Goal: Task Accomplishment & Management: Use online tool/utility

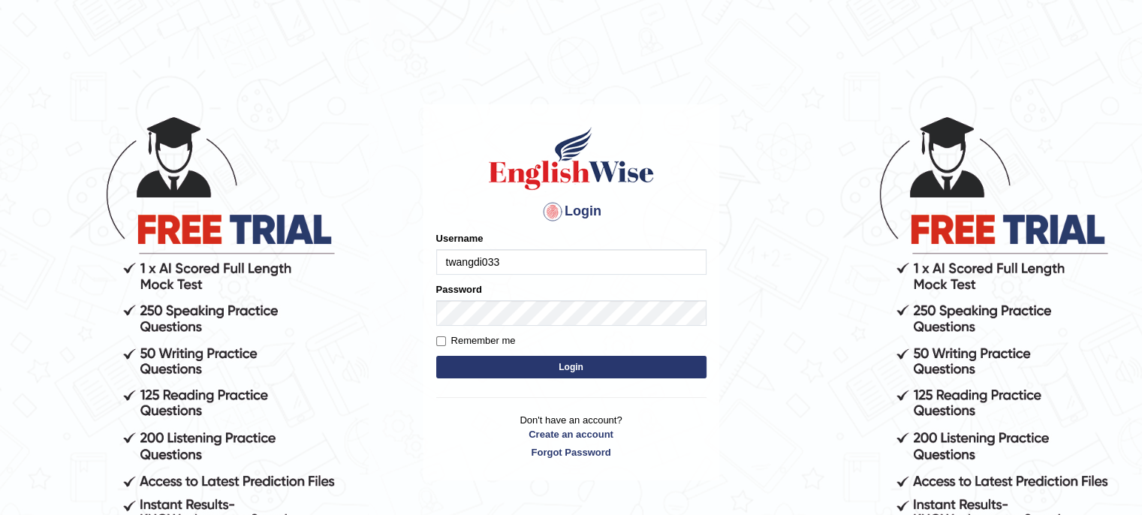
click at [579, 364] on button "Login" at bounding box center [571, 367] width 270 height 23
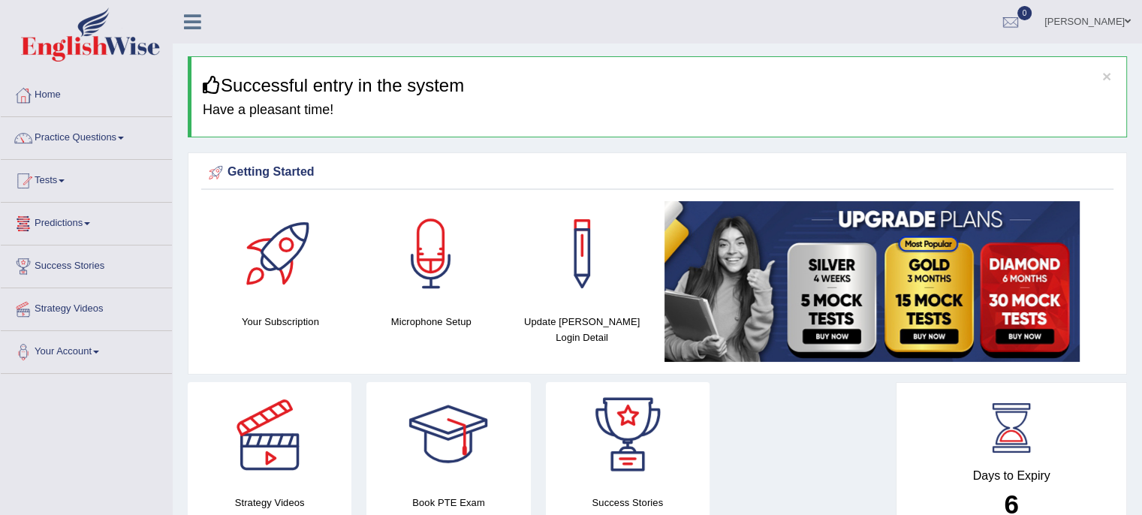
click at [51, 179] on link "Tests" at bounding box center [86, 179] width 171 height 38
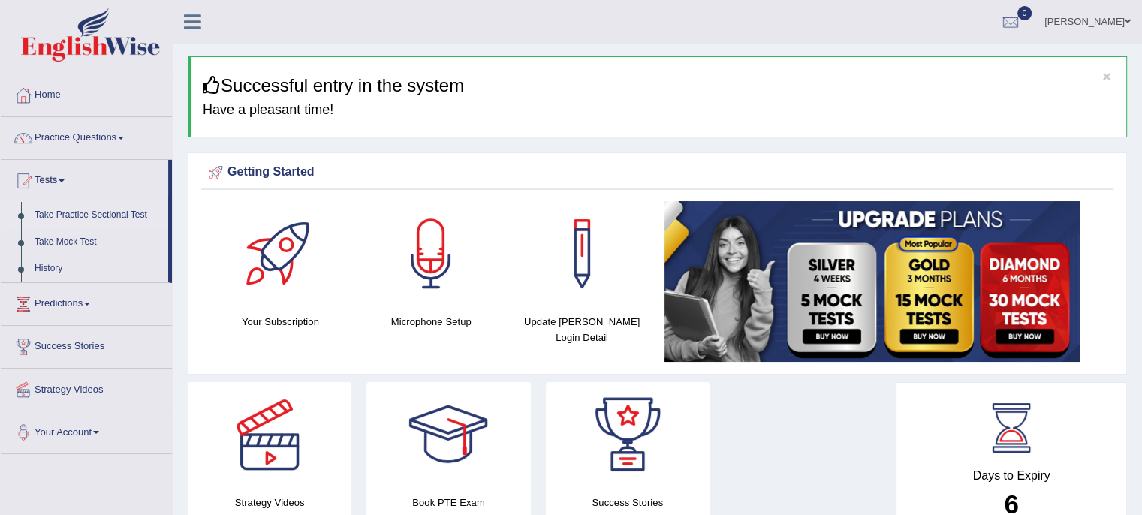
click at [80, 214] on link "Take Practice Sectional Test" at bounding box center [98, 215] width 140 height 27
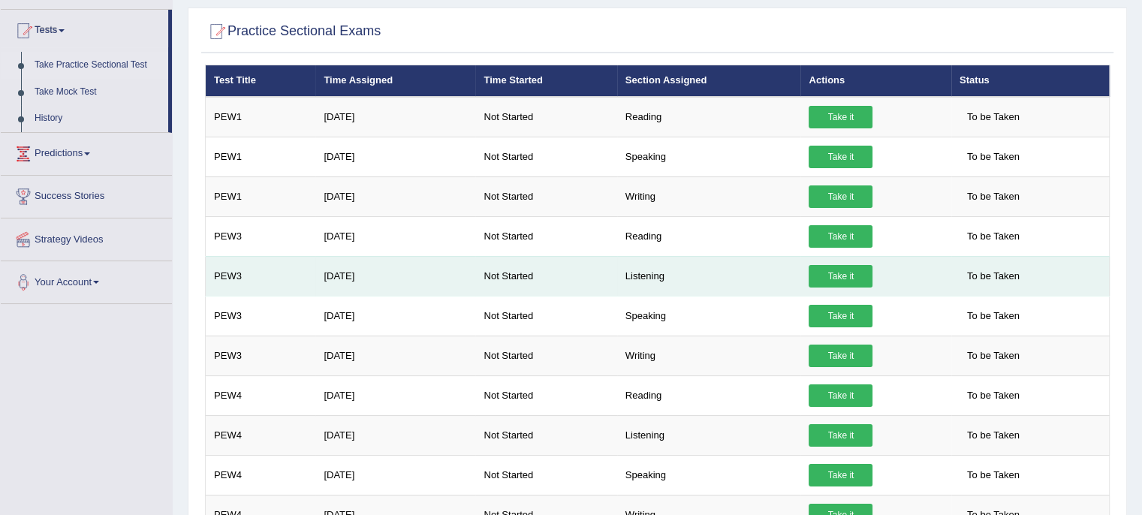
click at [843, 277] on link "Take it" at bounding box center [840, 276] width 64 height 23
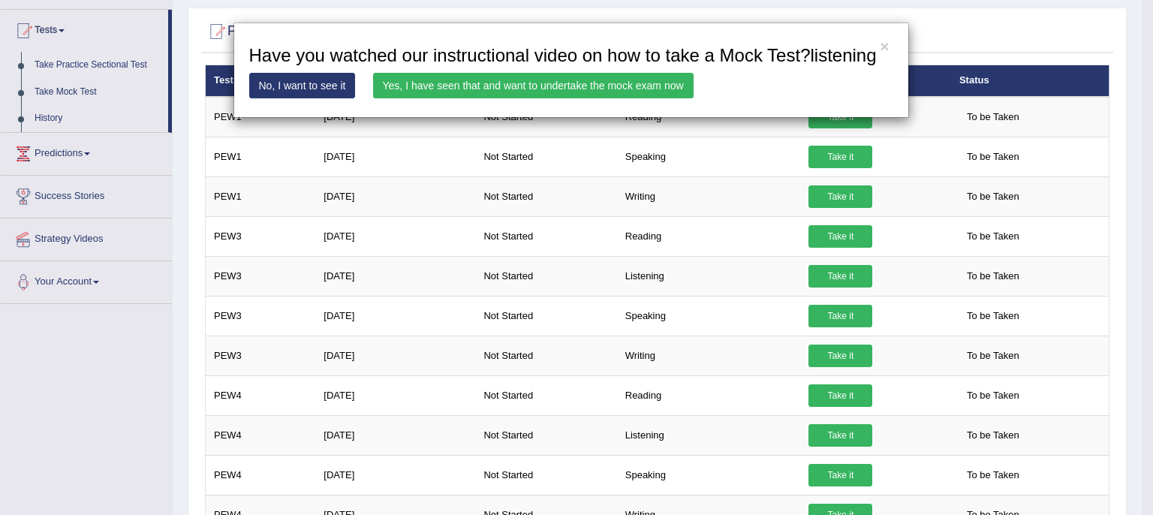
click at [449, 85] on link "Yes, I have seen that and want to undertake the mock exam now" at bounding box center [533, 86] width 320 height 26
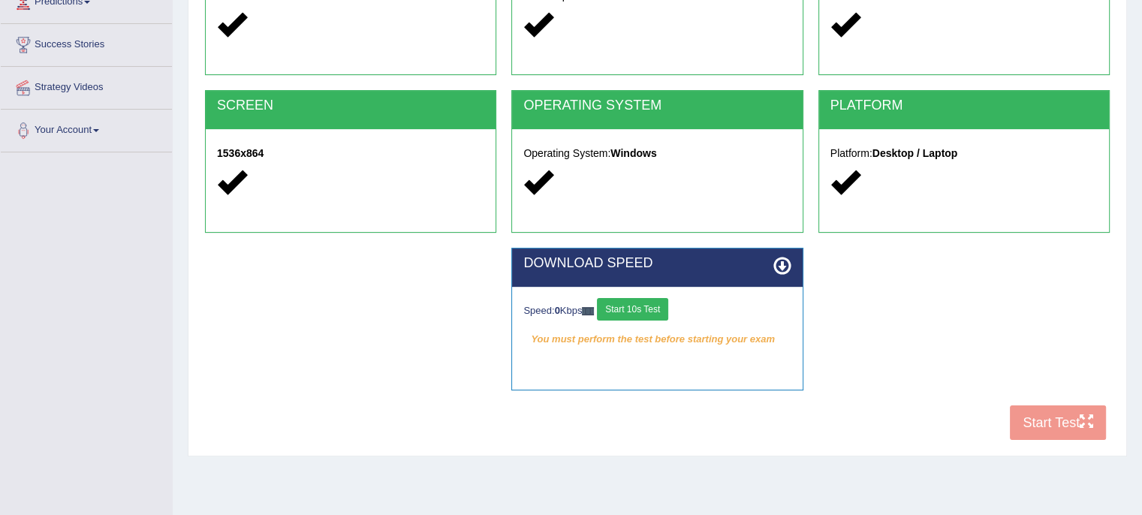
scroll to position [225, 0]
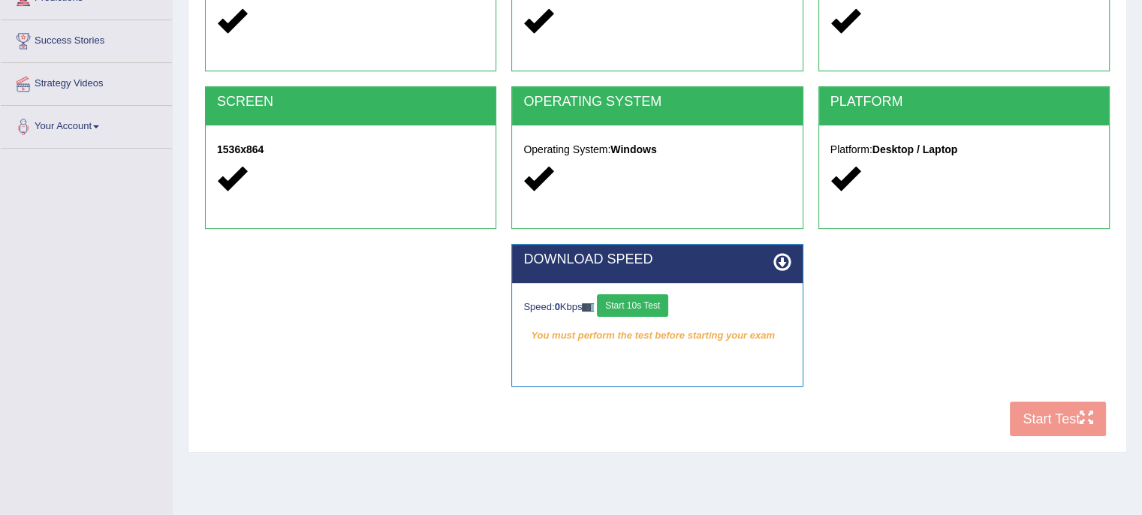
click at [651, 304] on button "Start 10s Test" at bounding box center [632, 305] width 71 height 23
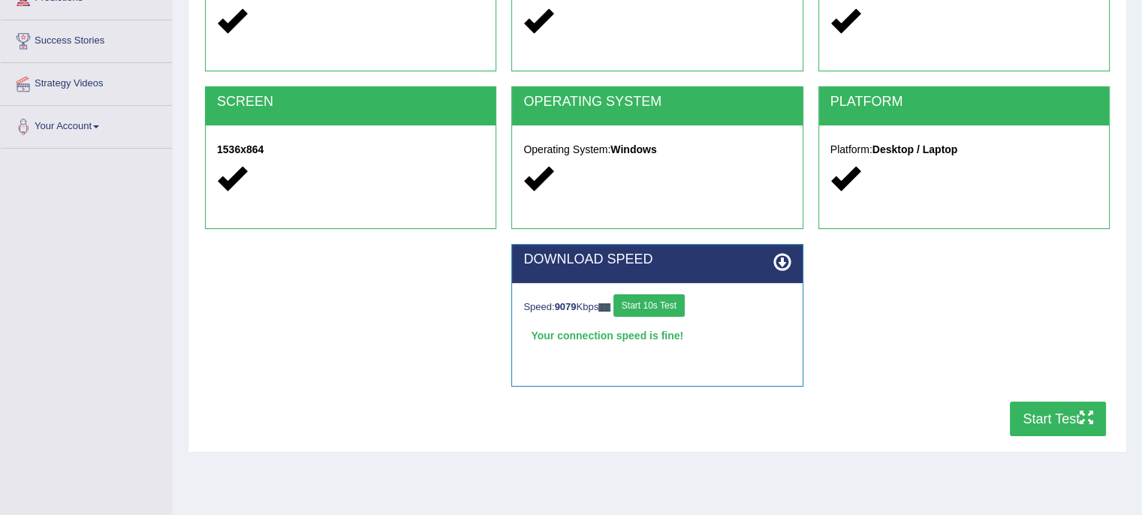
click at [645, 298] on button "Start 10s Test" at bounding box center [648, 305] width 71 height 23
click at [1036, 417] on button "Start Test" at bounding box center [1057, 419] width 96 height 35
